Goal: Transaction & Acquisition: Purchase product/service

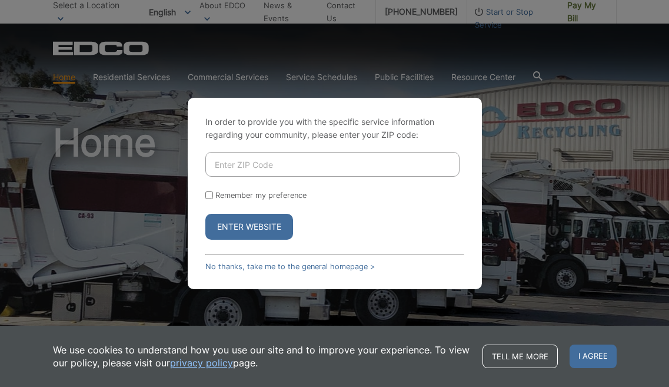
click at [250, 167] on input "Enter ZIP Code" at bounding box center [332, 164] width 254 height 25
type input "92064"
click at [205, 214] on button "Enter Website" at bounding box center [249, 227] width 88 height 26
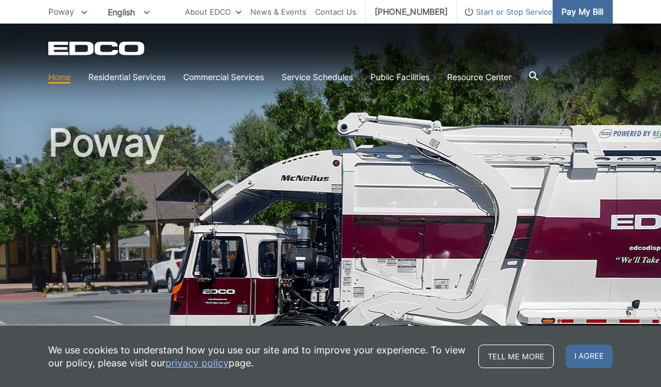
click at [576, 8] on span "Pay My Bill" at bounding box center [582, 11] width 42 height 13
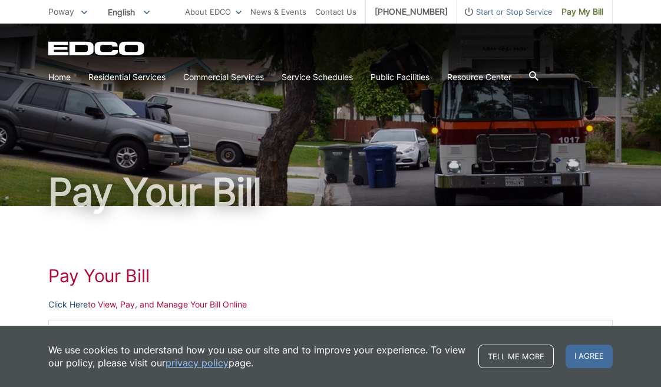
click at [68, 303] on link "Click Here" at bounding box center [67, 304] width 39 height 13
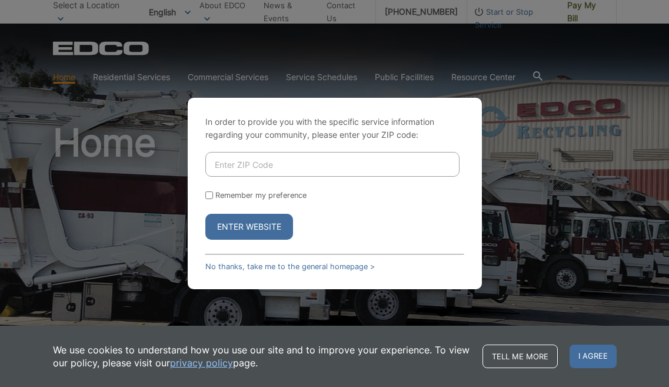
drag, startPoint x: 290, startPoint y: 166, endPoint x: 306, endPoint y: 174, distance: 17.4
click at [290, 166] on input "Enter ZIP Code" at bounding box center [332, 164] width 254 height 25
type input "92064"
click at [205, 214] on button "Enter Website" at bounding box center [249, 227] width 88 height 26
